Goal: Find specific page/section: Find specific page/section

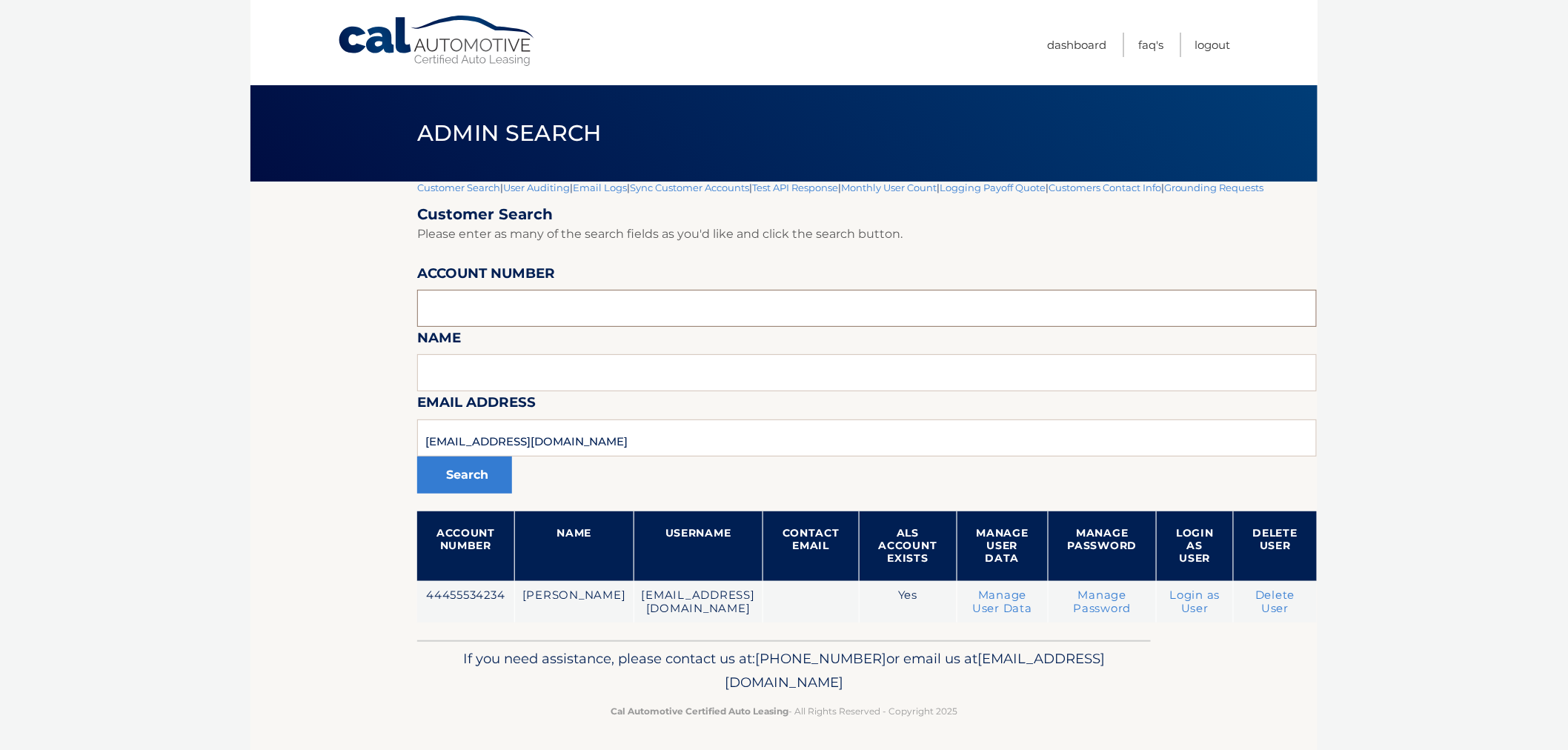
click at [619, 301] on input "text" at bounding box center [867, 308] width 899 height 37
paste input "44455990137"
type input "44455990137"
drag, startPoint x: 600, startPoint y: 441, endPoint x: 424, endPoint y: 458, distance: 176.8
click at [252, 441] on section "Customer Search | User Auditing | Email Logs | Sync Customer Accounts | Test AP…" at bounding box center [784, 411] width 1067 height 459
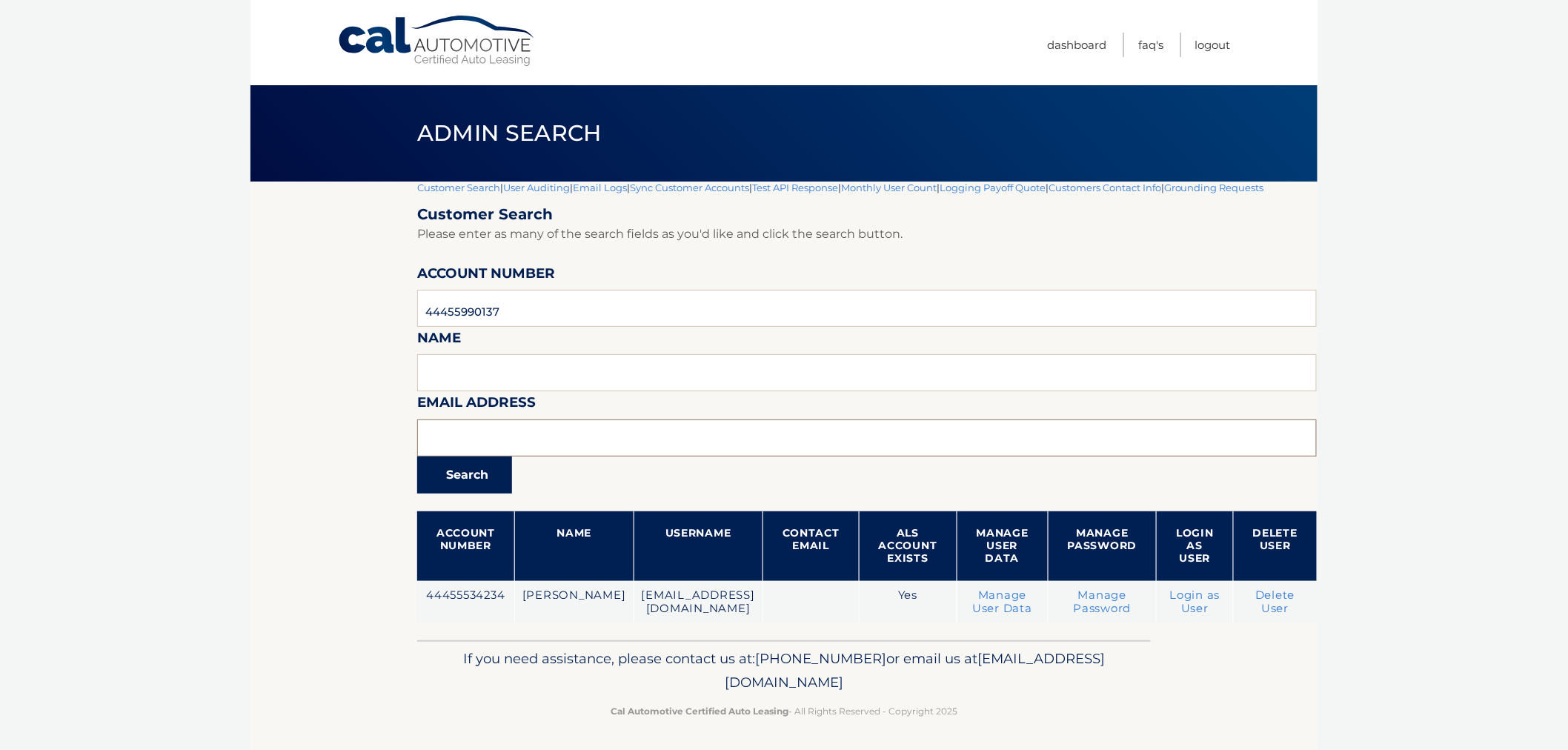
click at [417, 457] on button "Search" at bounding box center [465, 475] width 95 height 37
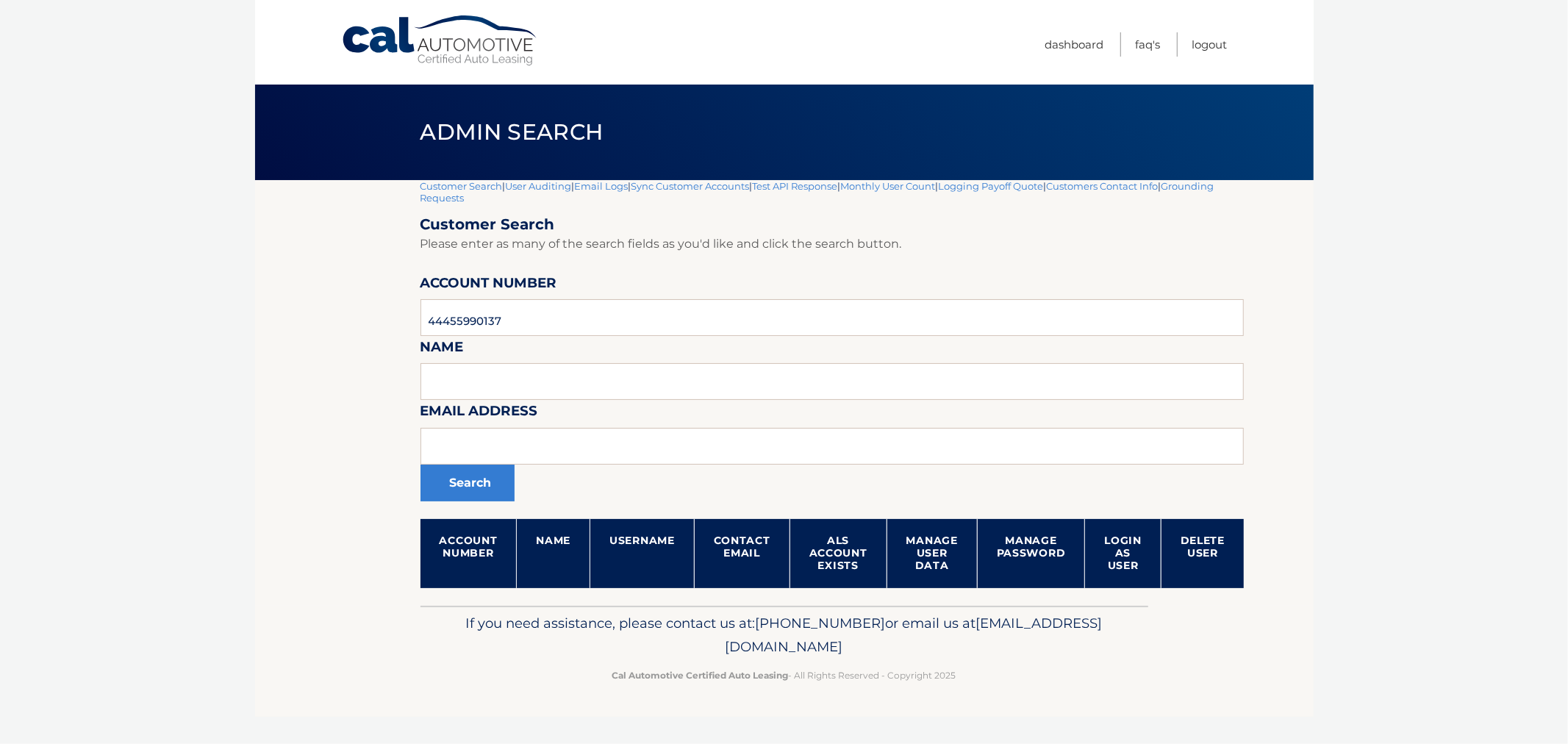
click at [316, 596] on section "Customer Search | User Auditing | Email Logs | Sync Customer Accounts | Test AP…" at bounding box center [784, 393] width 1059 height 426
click at [461, 182] on link "Customer Search" at bounding box center [461, 186] width 82 height 12
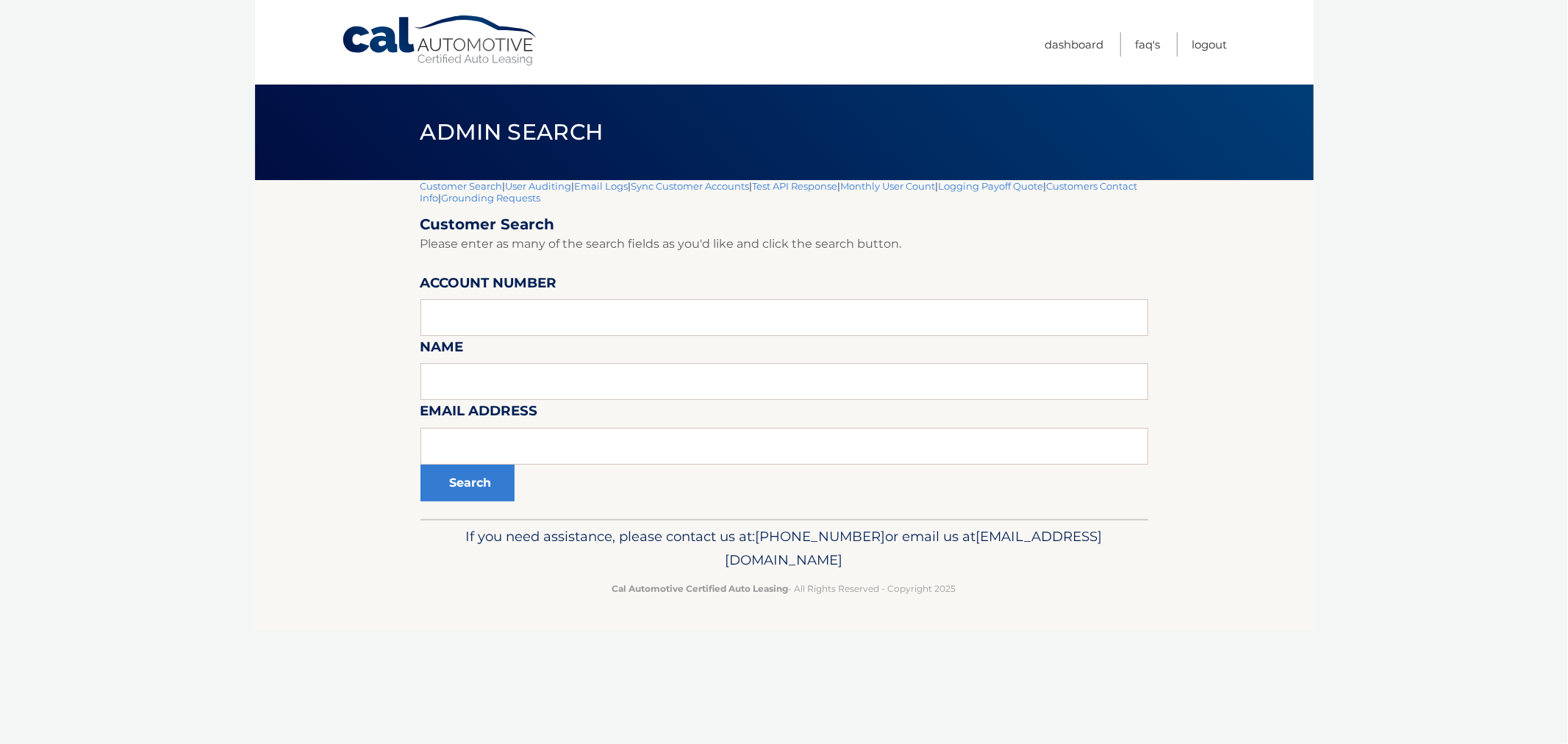
drag, startPoint x: 357, startPoint y: 172, endPoint x: 1015, endPoint y: 683, distance: 833.1
click at [1015, 701] on div "Cal Automotive Menu Dashboard FAQ's Logout |" at bounding box center [784, 372] width 1059 height 744
drag, startPoint x: 1067, startPoint y: 685, endPoint x: 1060, endPoint y: 668, distance: 18.4
click at [1066, 685] on div "Cal Automotive Menu Dashboard FAQ's Logout |" at bounding box center [784, 372] width 1059 height 744
drag, startPoint x: 1070, startPoint y: 623, endPoint x: 1064, endPoint y: 618, distance: 7.8
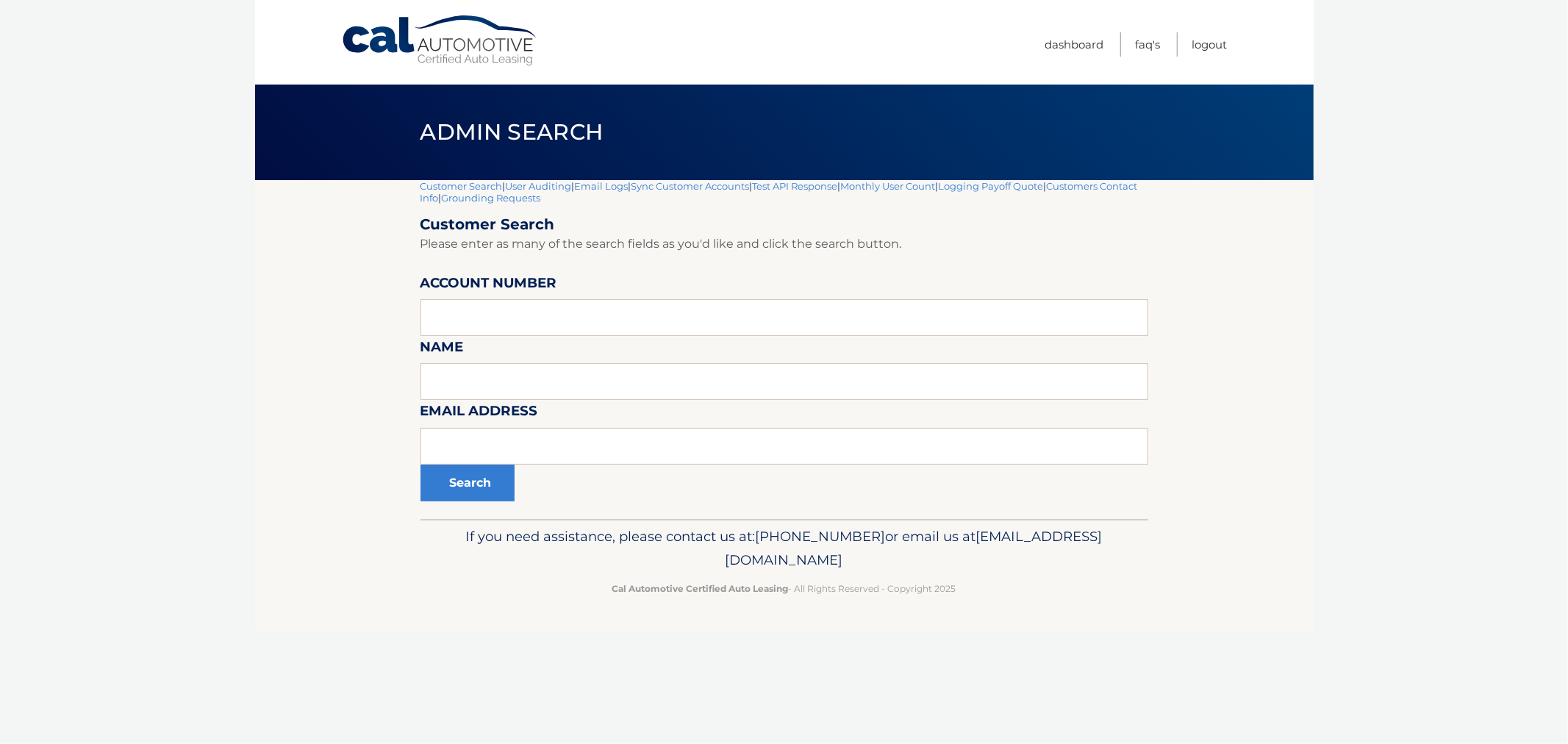
click at [1068, 621] on footer "If you need assistance, please contact us at: [PHONE_NUMBER] or email us at [EM…" at bounding box center [784, 575] width 1059 height 112
click at [1064, 618] on footer "If you need assistance, please contact us at: [PHONE_NUMBER] or email us at [EM…" at bounding box center [784, 575] width 1059 height 112
drag, startPoint x: 1047, startPoint y: 613, endPoint x: 411, endPoint y: 121, distance: 804.1
click at [411, 123] on div "Cal Automotive Menu Dashboard FAQ's Logout |" at bounding box center [784, 372] width 1059 height 744
click at [409, 121] on h1 "Admin Search" at bounding box center [512, 133] width 217 height 39
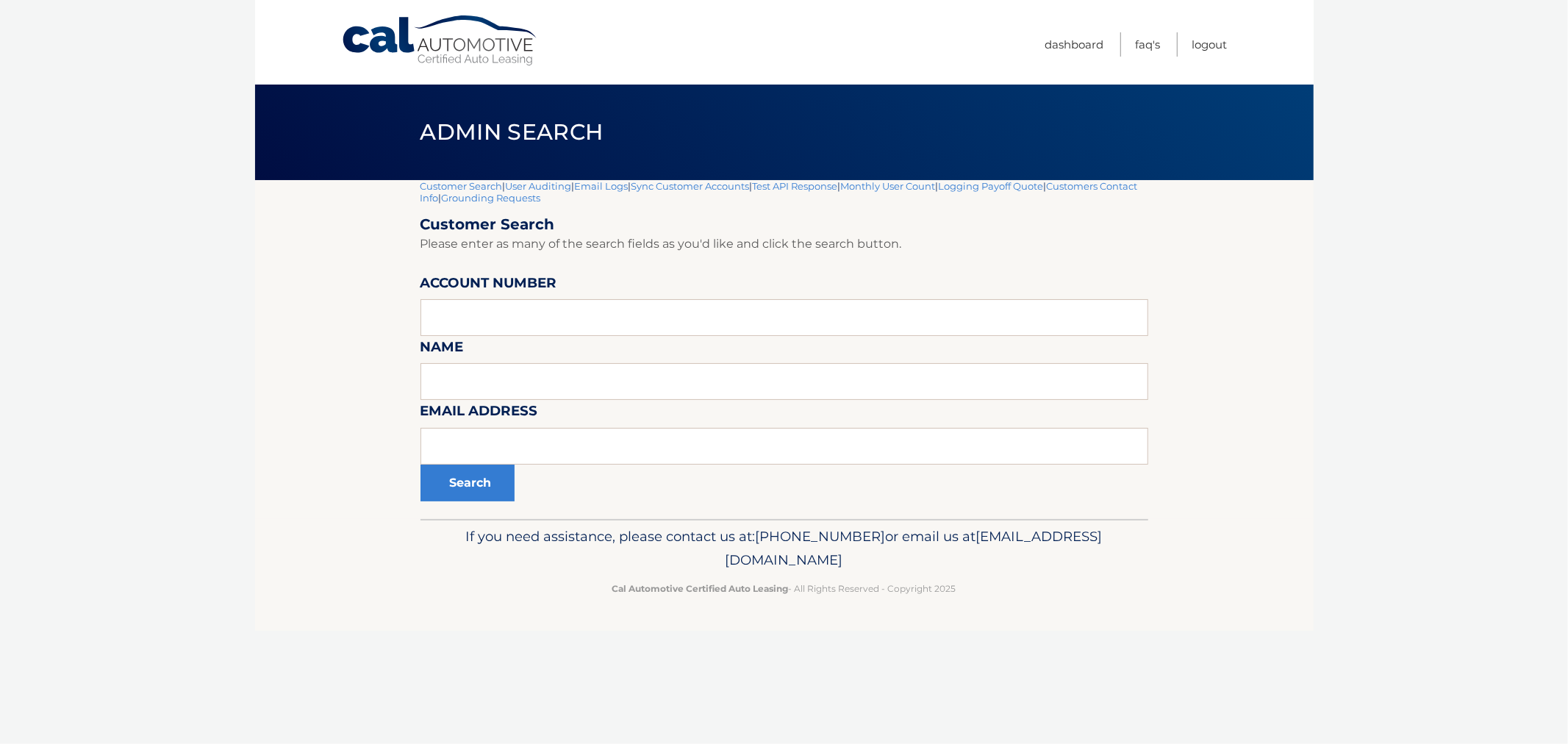
click at [150, 145] on body "Cal Automotive Menu Dashboard FAQ's Logout |" at bounding box center [784, 372] width 1568 height 744
click at [468, 178] on header "Admin Search" at bounding box center [784, 133] width 728 height 96
click at [467, 178] on header "Admin Search" at bounding box center [784, 133] width 728 height 96
drag, startPoint x: 248, startPoint y: 241, endPoint x: 142, endPoint y: 226, distance: 107.1
click at [225, 241] on body "Cal Automotive Menu Dashboard FAQ's Logout |" at bounding box center [784, 372] width 1568 height 744
